Goal: Task Accomplishment & Management: Manage account settings

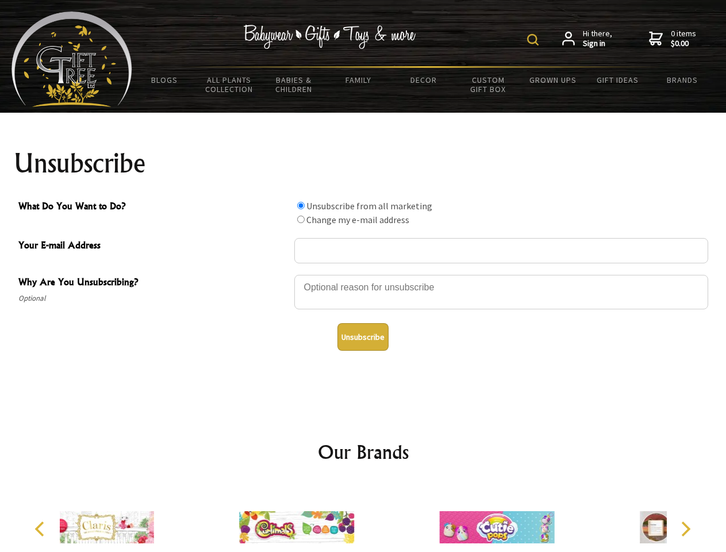
click at [535, 40] on img at bounding box center [533, 40] width 12 height 12
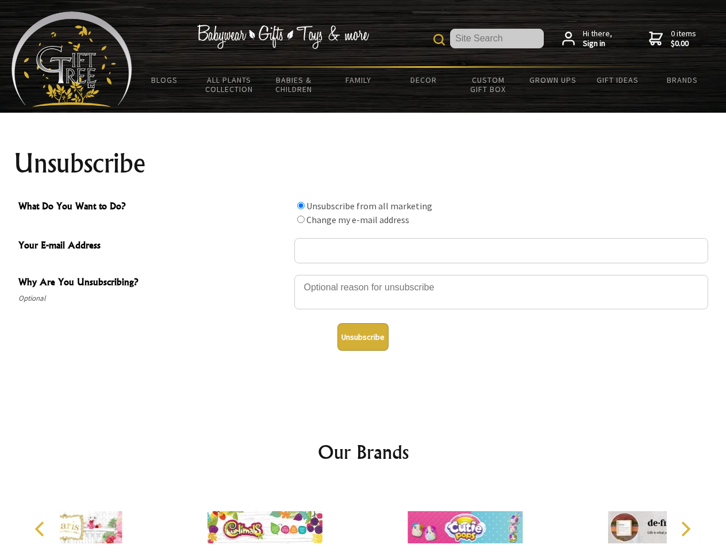
click at [363, 274] on div at bounding box center [501, 294] width 414 height 40
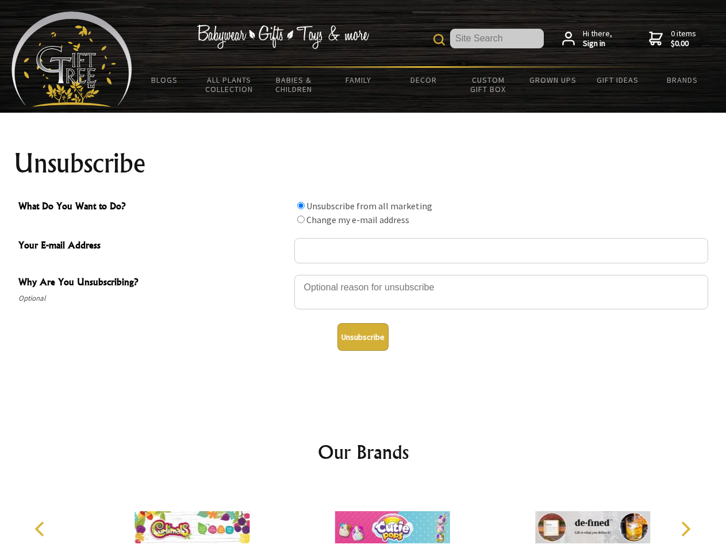
click at [301, 205] on input "What Do You Want to Do?" at bounding box center [300, 205] width 7 height 7
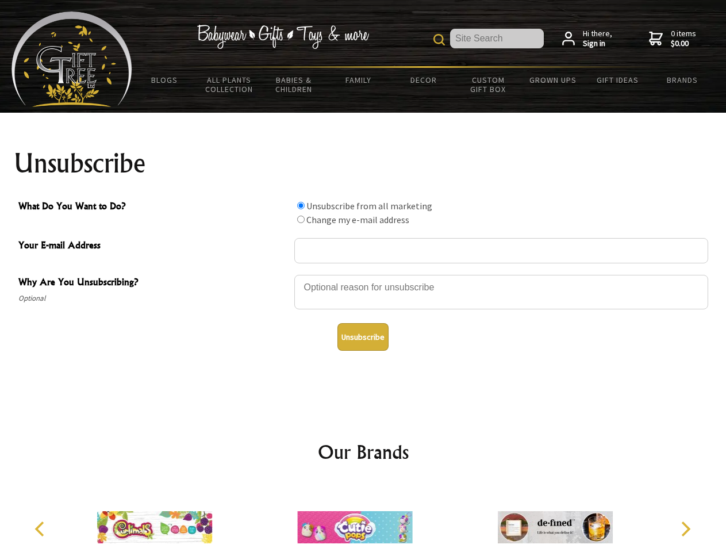
click at [301, 219] on input "What Do You Want to Do?" at bounding box center [300, 219] width 7 height 7
radio input "true"
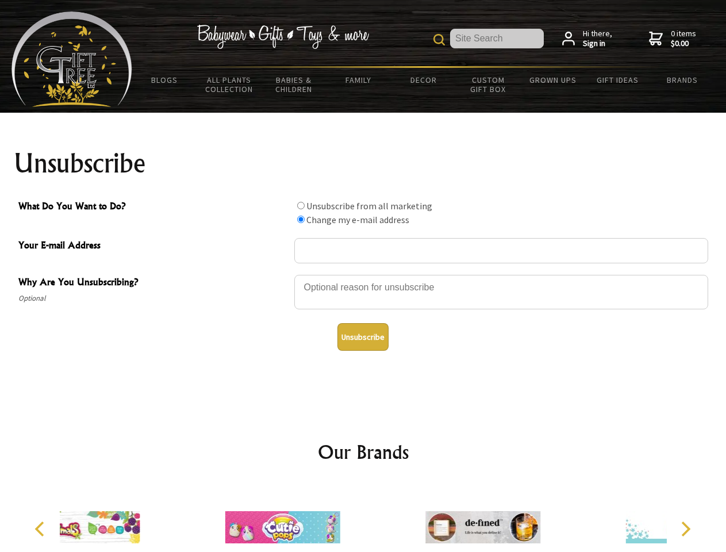
click at [363, 337] on button "Unsubscribe" at bounding box center [363, 337] width 51 height 28
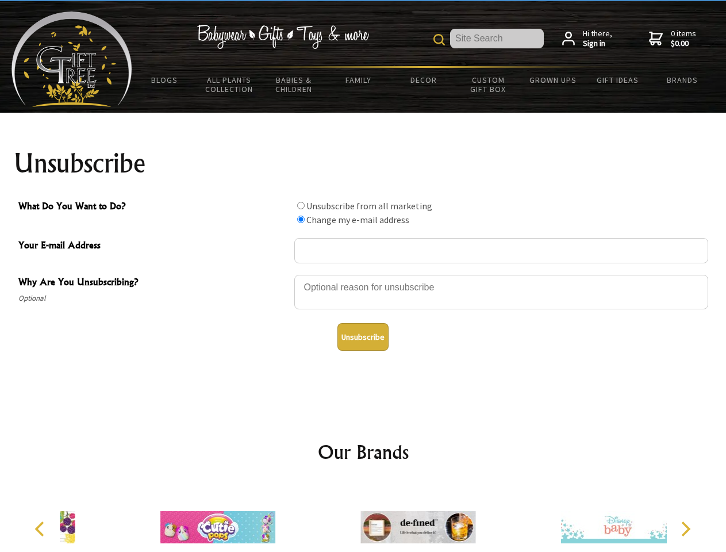
click at [363, 518] on img at bounding box center [418, 527] width 115 height 86
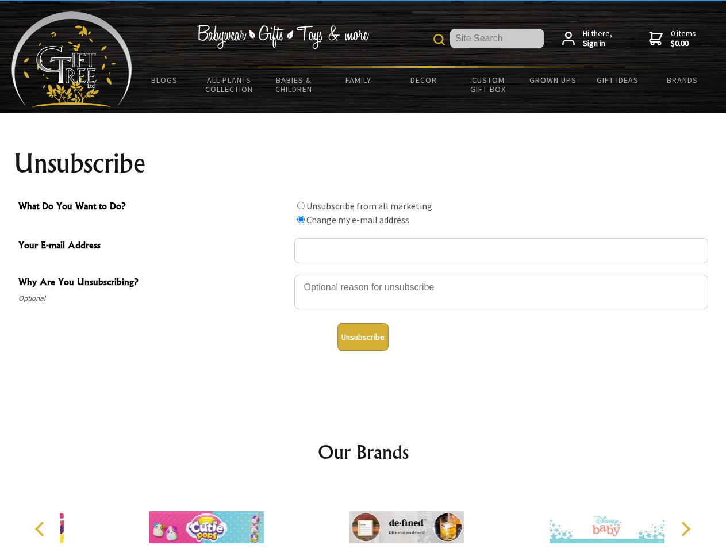
click at [41, 529] on icon "Previous" at bounding box center [40, 529] width 15 height 15
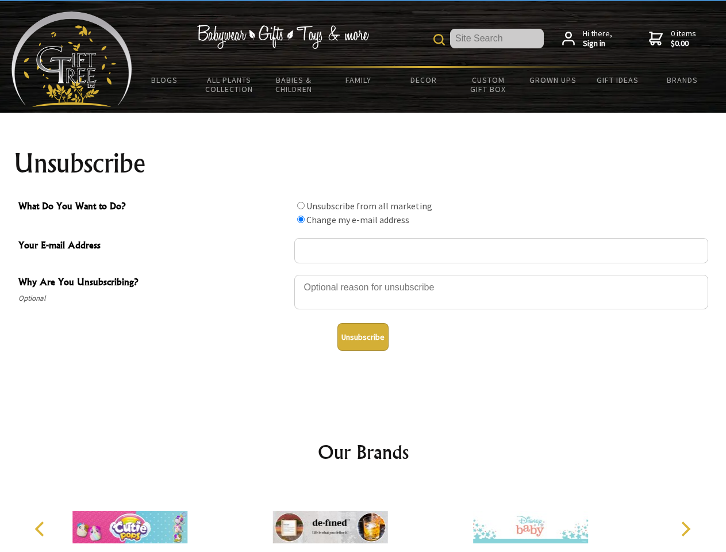
click at [685, 529] on icon "Next" at bounding box center [684, 529] width 15 height 15
